Goal: Navigation & Orientation: Find specific page/section

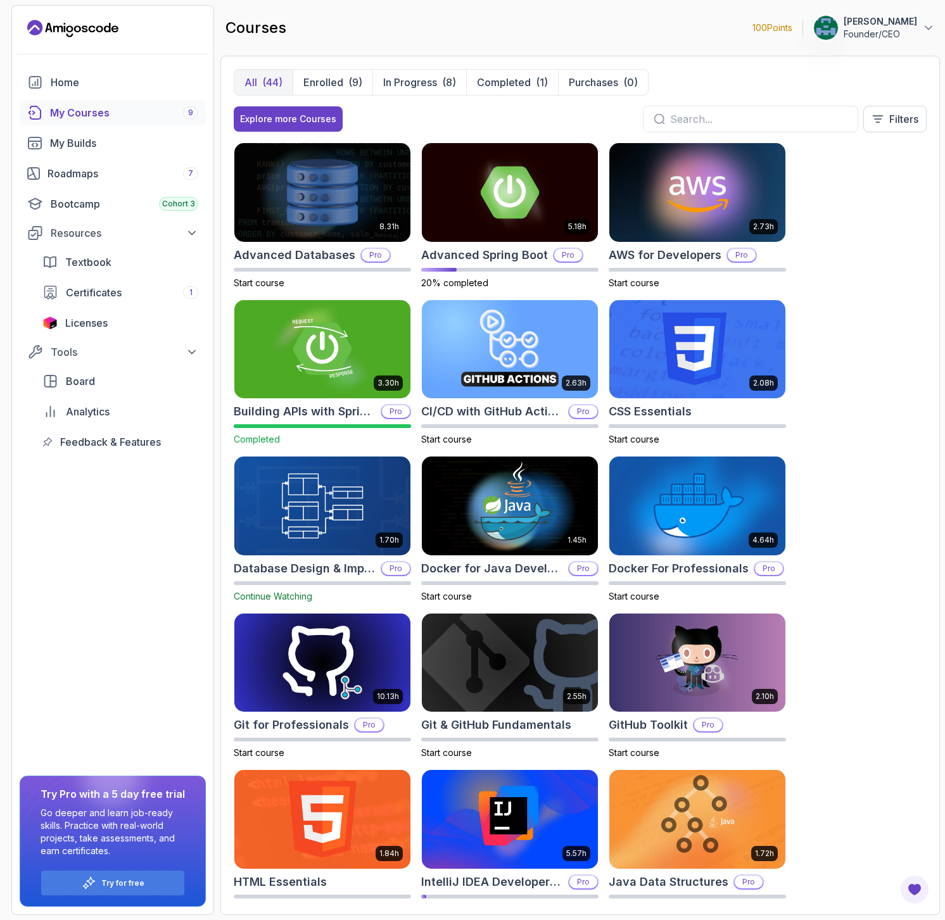
click at [885, 28] on p "Founder/CEO" at bounding box center [879, 34] width 73 height 13
click at [846, 70] on link "View Profile" at bounding box center [858, 61] width 151 height 31
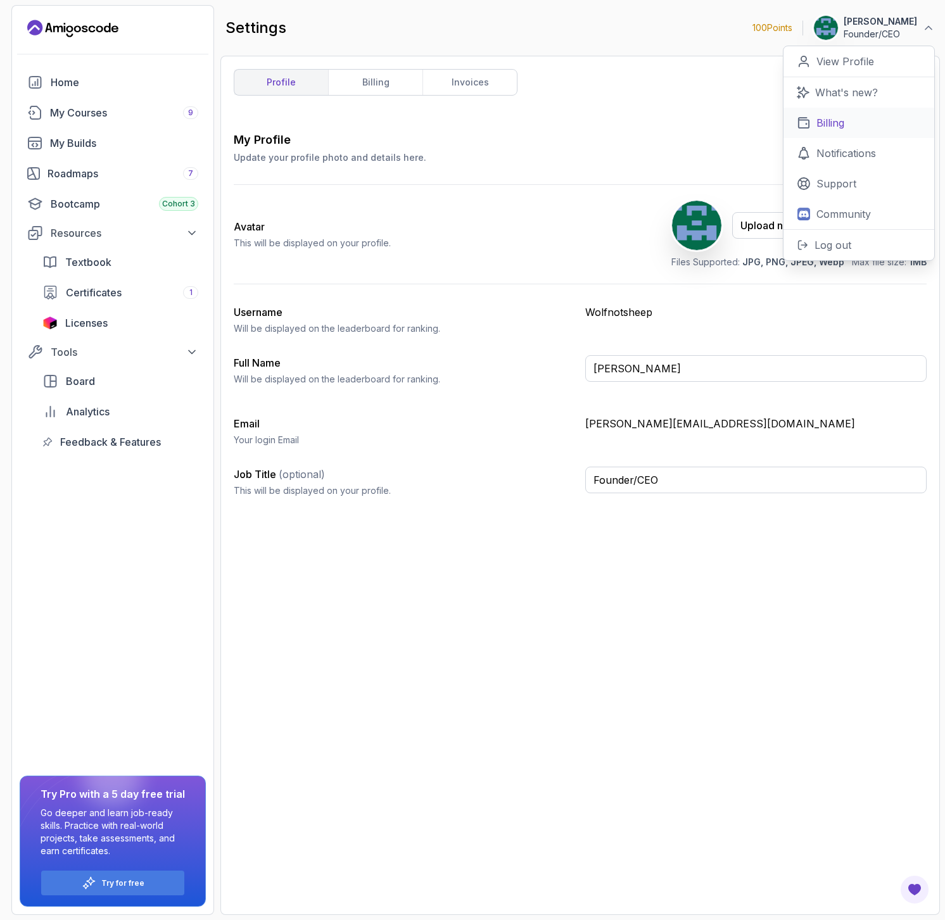
click at [837, 128] on p "Billing" at bounding box center [830, 122] width 28 height 15
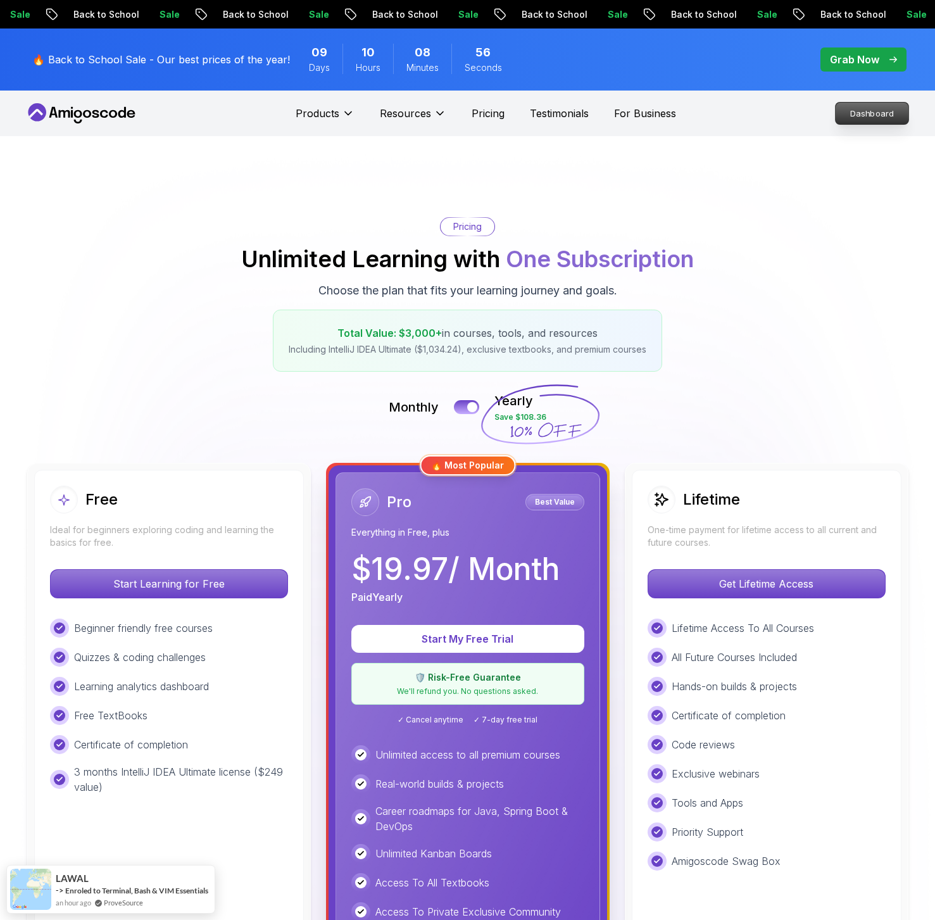
click at [862, 108] on p "Dashboard" at bounding box center [872, 114] width 73 height 22
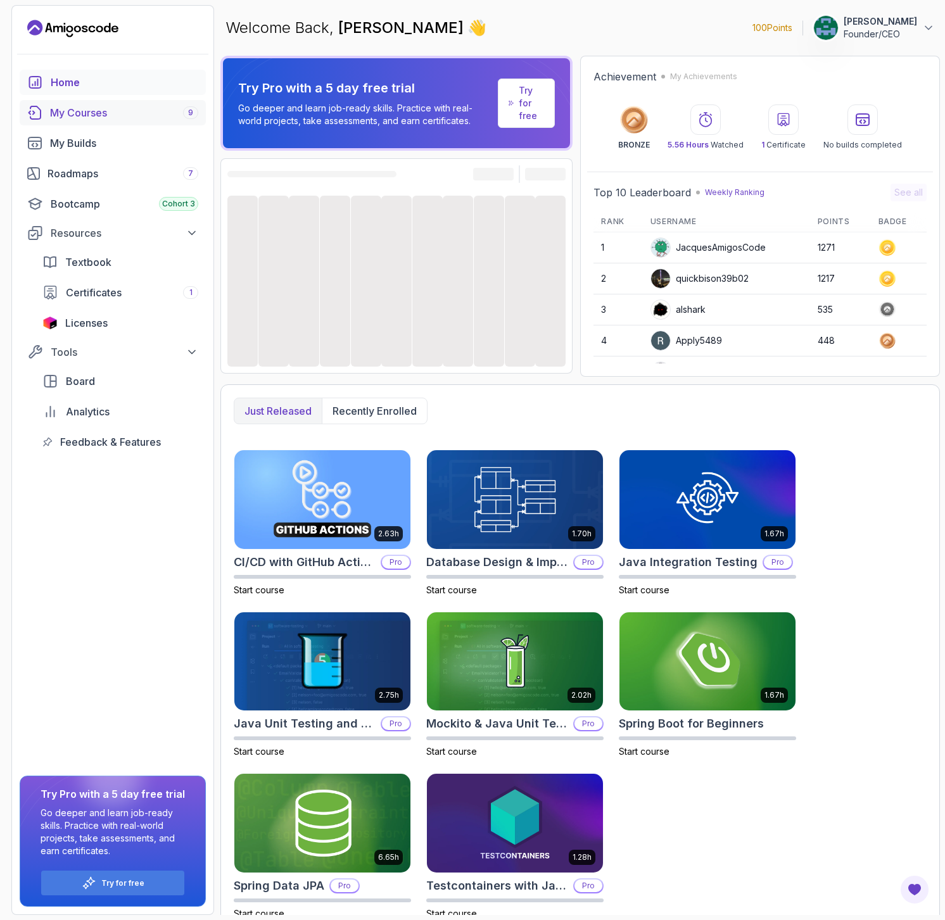
click at [104, 112] on div "My Courses 9" at bounding box center [124, 112] width 148 height 15
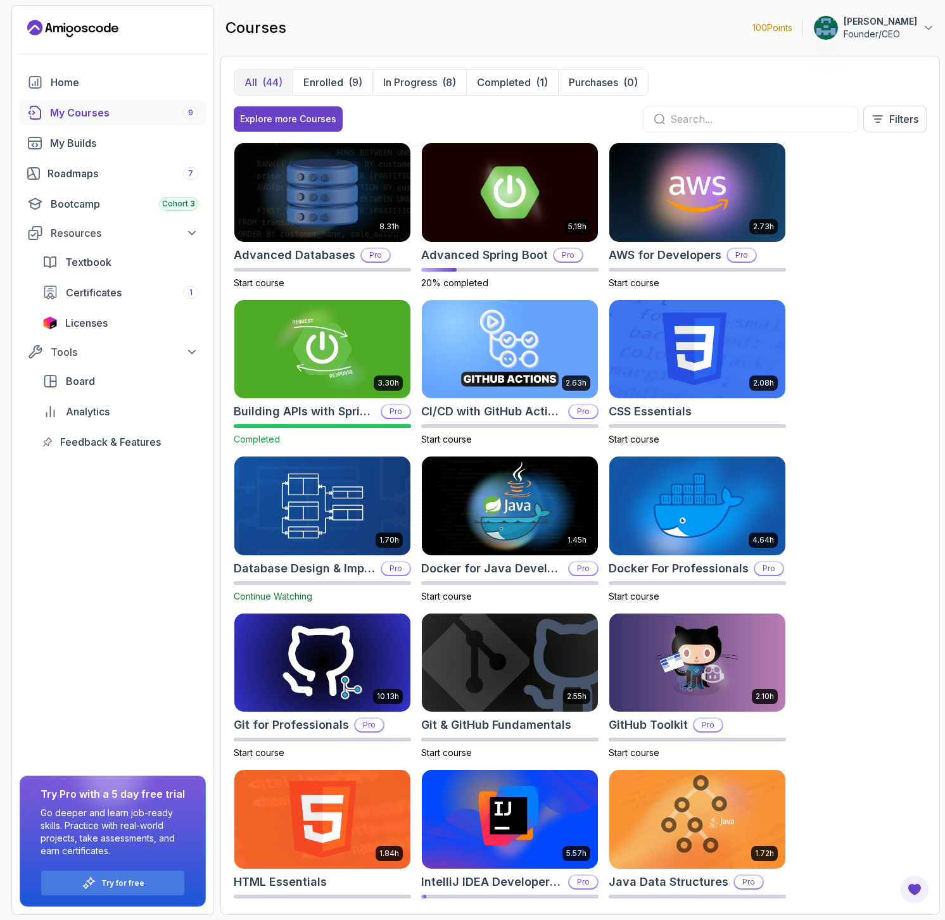
click at [880, 25] on p "[PERSON_NAME]" at bounding box center [879, 21] width 73 height 13
click at [869, 60] on p "View Profile" at bounding box center [845, 61] width 58 height 15
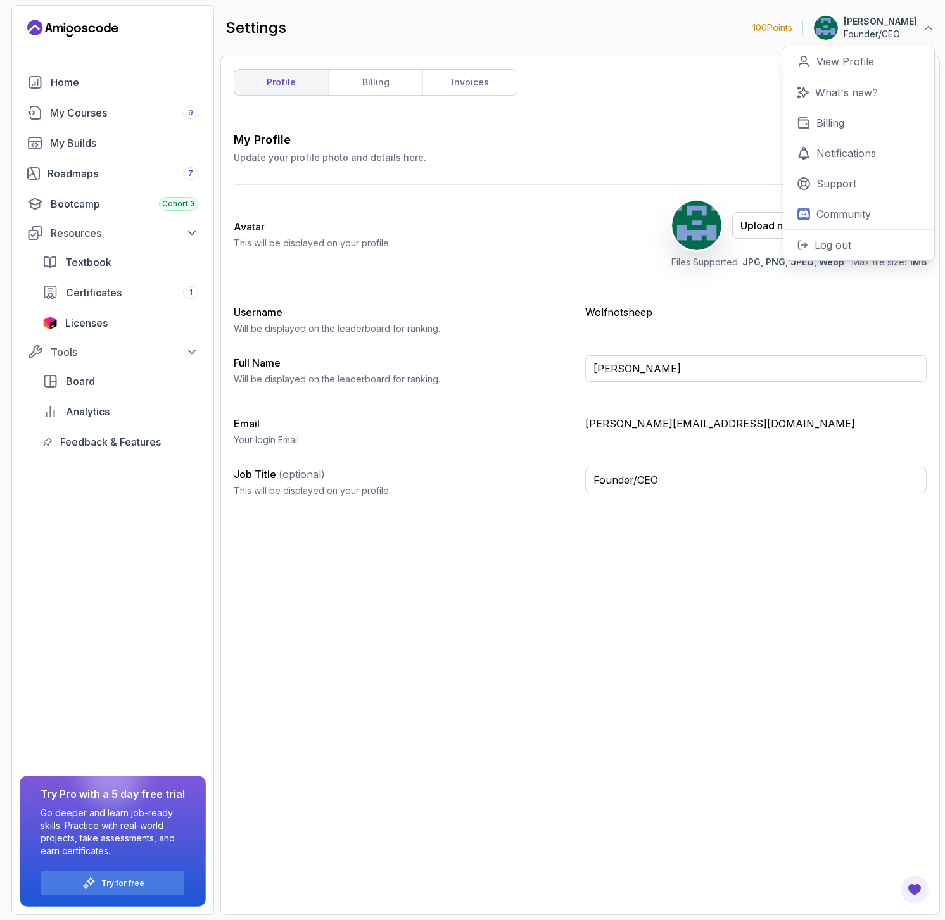
click at [498, 162] on div "My Profile Update your profile photo and details here. Save" at bounding box center [580, 147] width 693 height 33
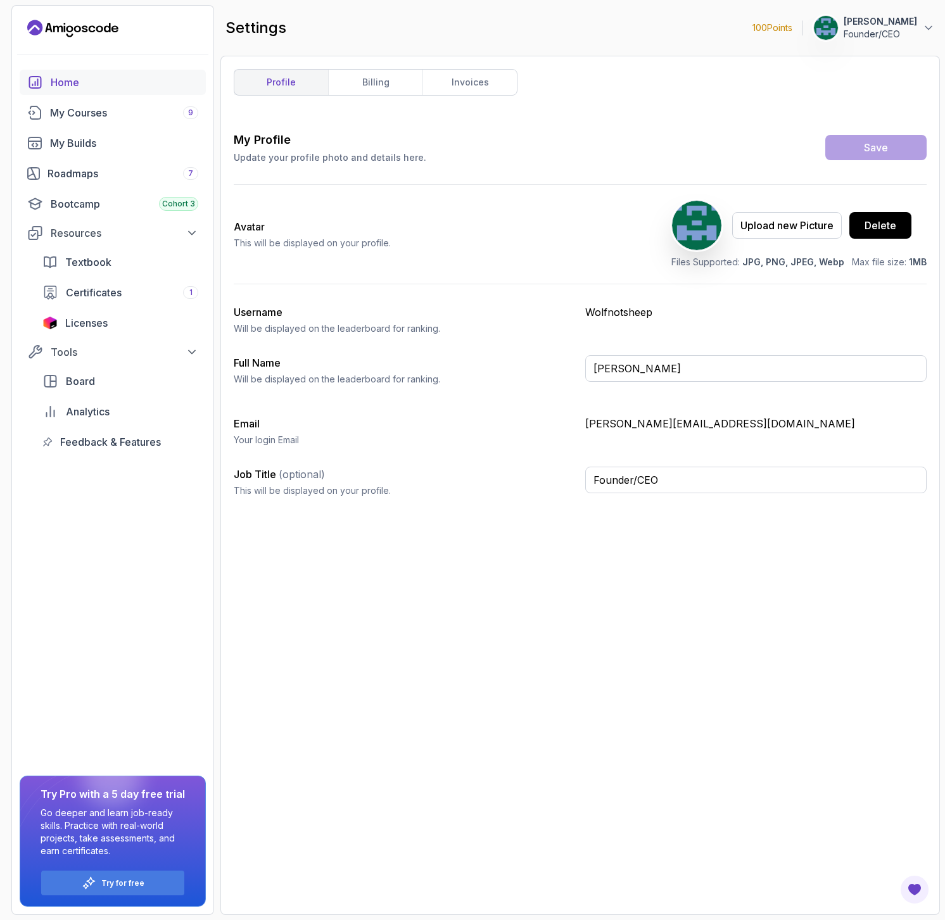
click at [86, 84] on div "Home" at bounding box center [125, 82] width 148 height 15
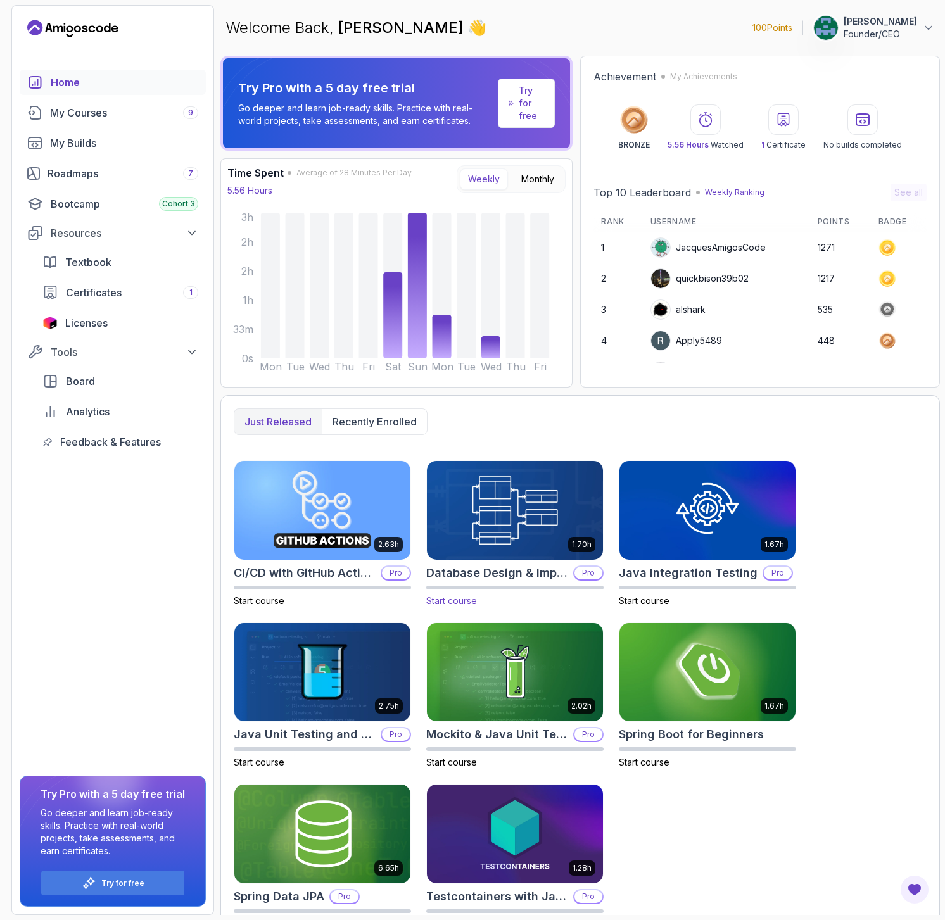
click at [477, 516] on img at bounding box center [514, 509] width 185 height 103
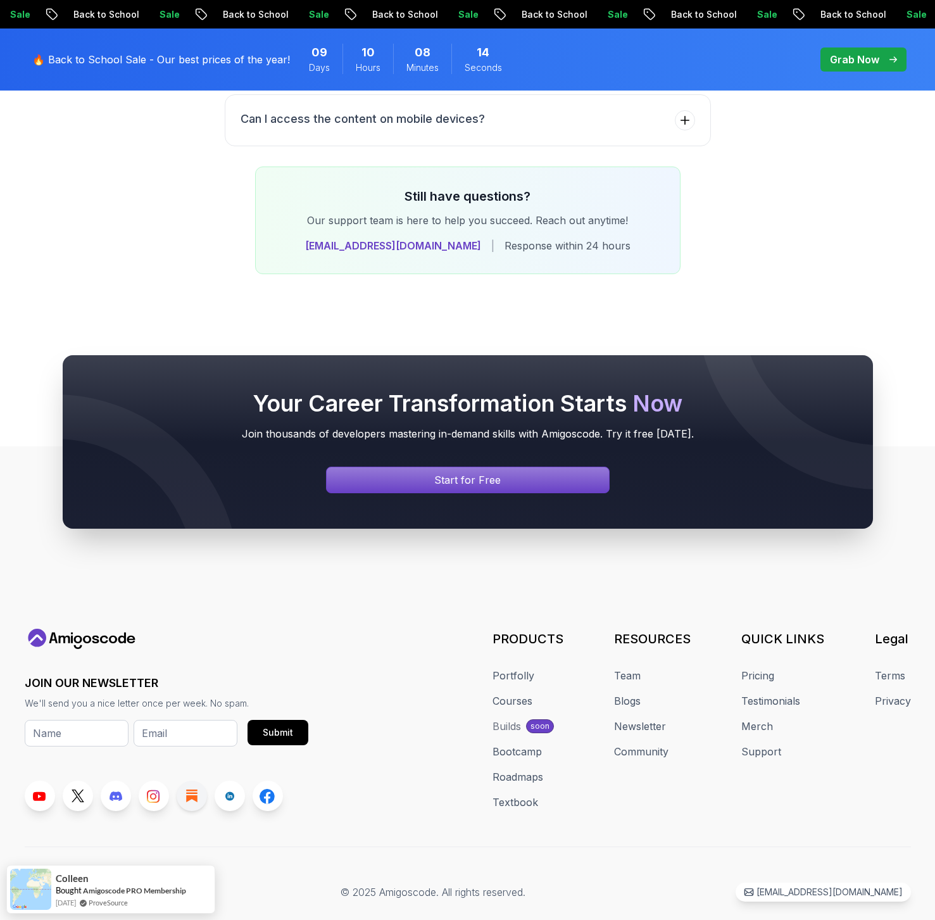
scroll to position [5104, 0]
click at [631, 669] on link "Team" at bounding box center [627, 676] width 27 height 15
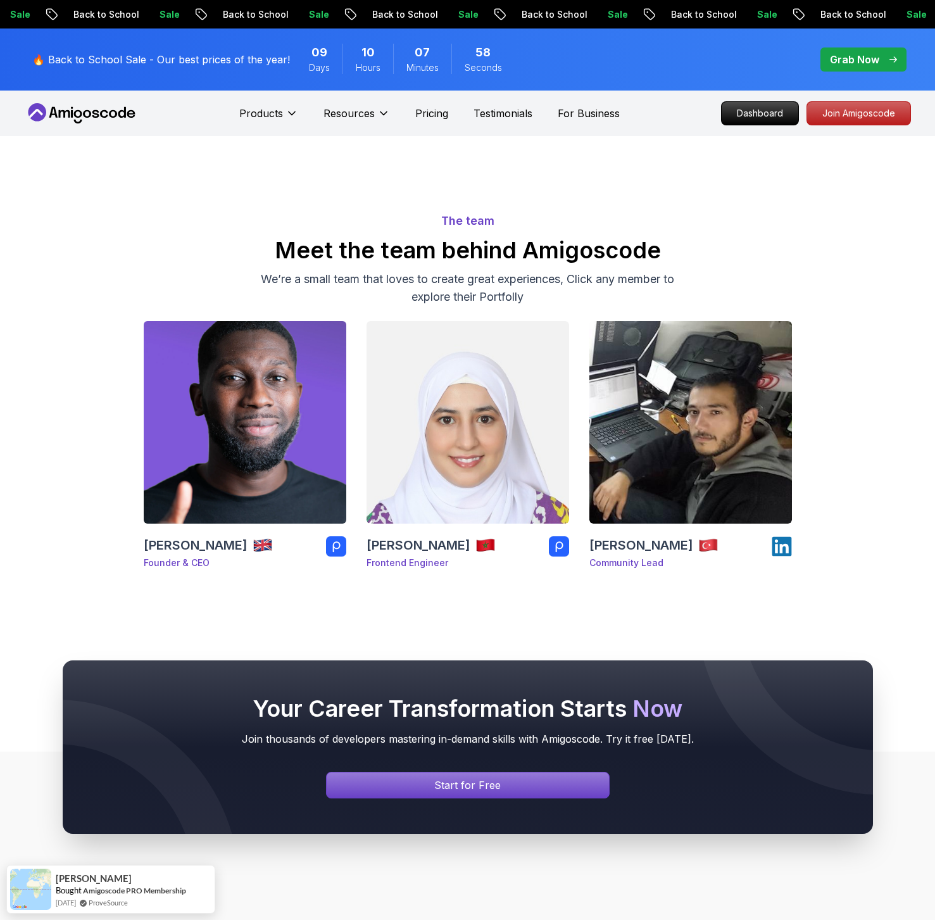
click at [333, 547] on icon at bounding box center [336, 546] width 8 height 11
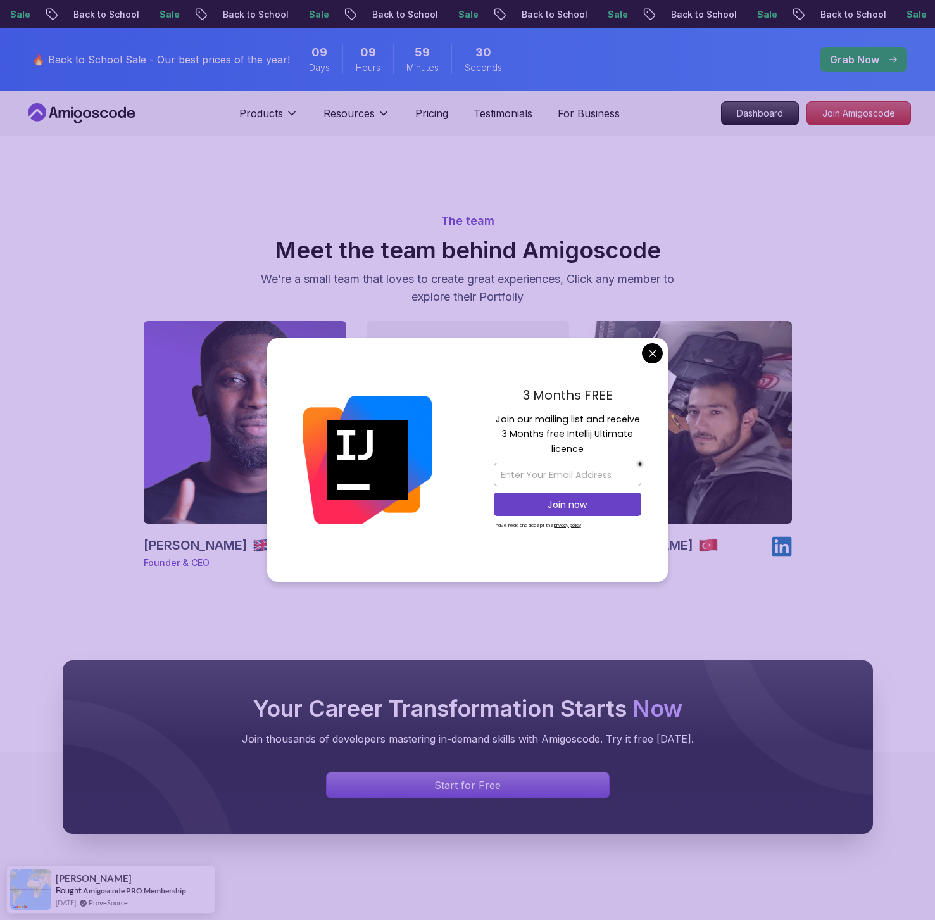
click at [655, 355] on body "Sale Back to School Sale Back to School Sale Back to School Sale Back to School…" at bounding box center [467, 629] width 935 height 1258
